Goal: Task Accomplishment & Management: Use online tool/utility

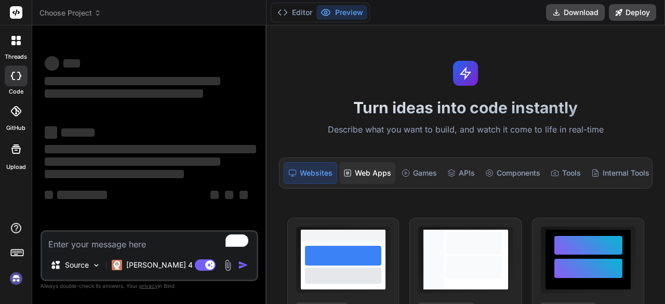
click at [364, 173] on div "Web Apps" at bounding box center [367, 173] width 56 height 22
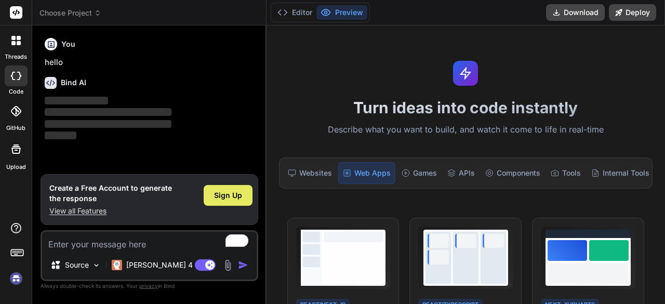
click at [223, 194] on span "Sign Up" at bounding box center [228, 195] width 28 height 10
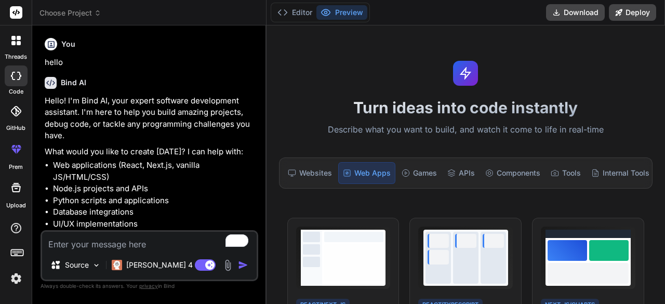
scroll to position [40, 0]
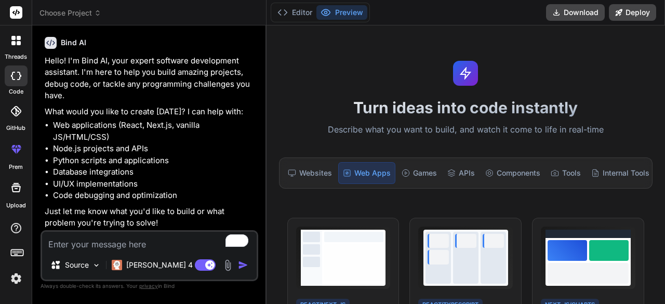
click at [15, 192] on icon at bounding box center [16, 187] width 12 height 12
type textarea "x"
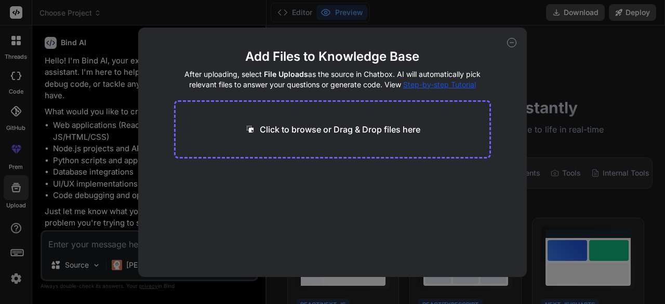
click at [332, 130] on p "Click to browse or Drag & Drop files here" at bounding box center [340, 129] width 161 height 12
type input "C:\fakepath\package.json"
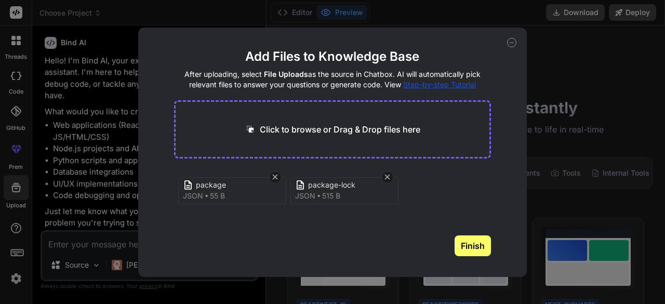
click at [514, 41] on icon at bounding box center [511, 42] width 9 height 9
type textarea "x"
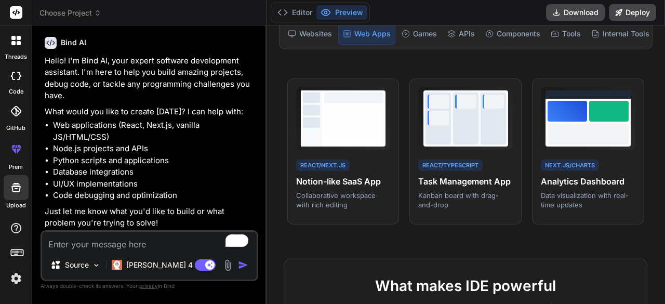
scroll to position [156, 0]
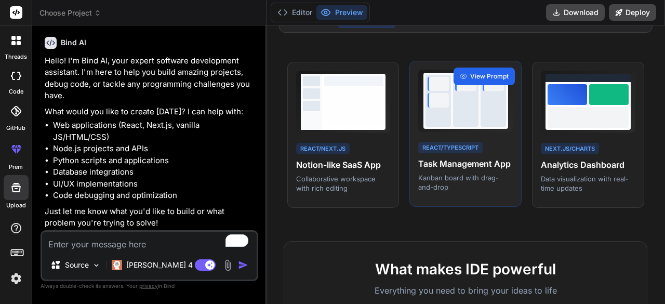
click at [484, 72] on div "View Prompt" at bounding box center [484, 77] width 61 height 18
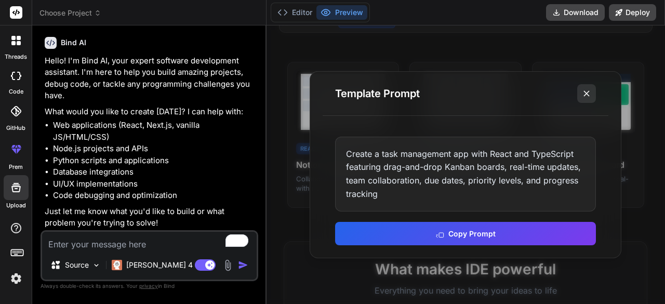
click at [586, 94] on icon at bounding box center [586, 93] width 10 height 10
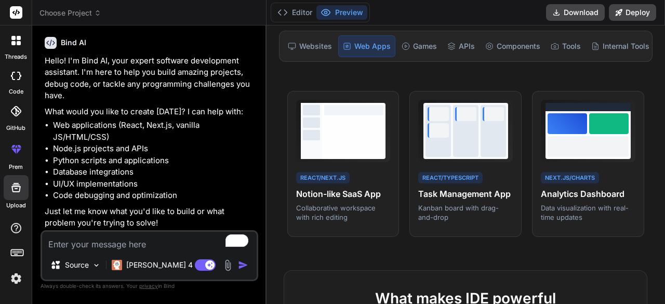
scroll to position [0, 0]
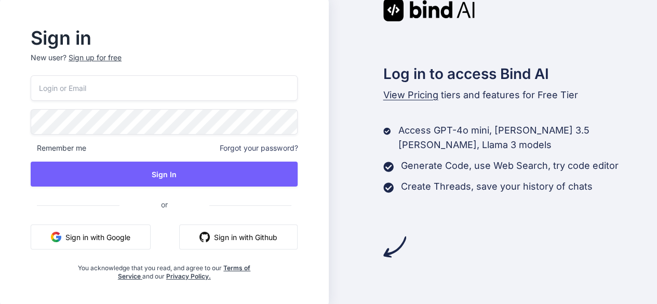
click at [89, 234] on button "Sign in with Google" at bounding box center [91, 236] width 120 height 25
